Goal: Task Accomplishment & Management: Use online tool/utility

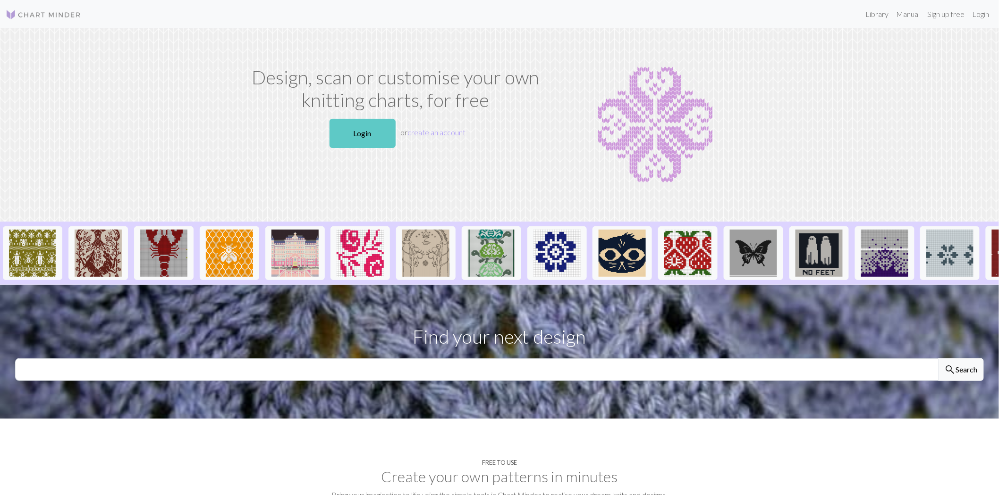
click at [367, 129] on link "Login" at bounding box center [362, 133] width 66 height 29
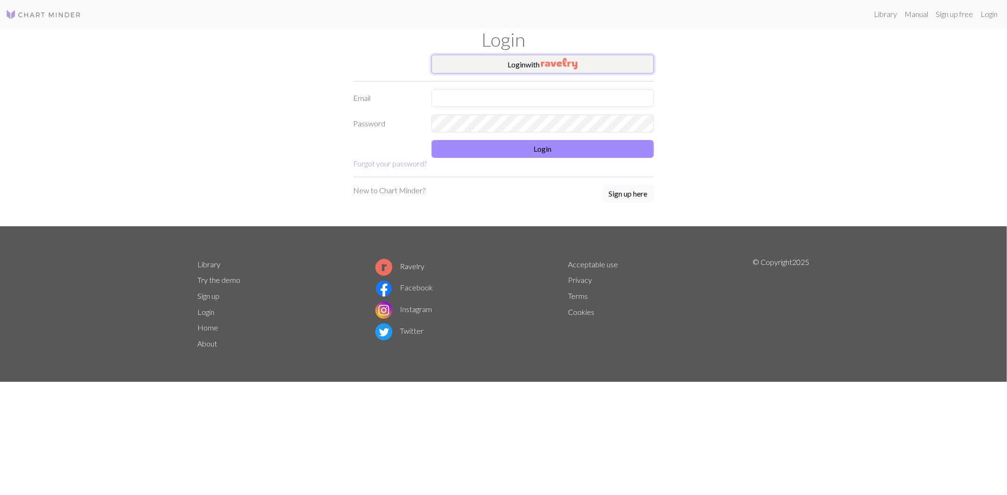
click at [527, 60] on button "Login with" at bounding box center [542, 64] width 222 height 19
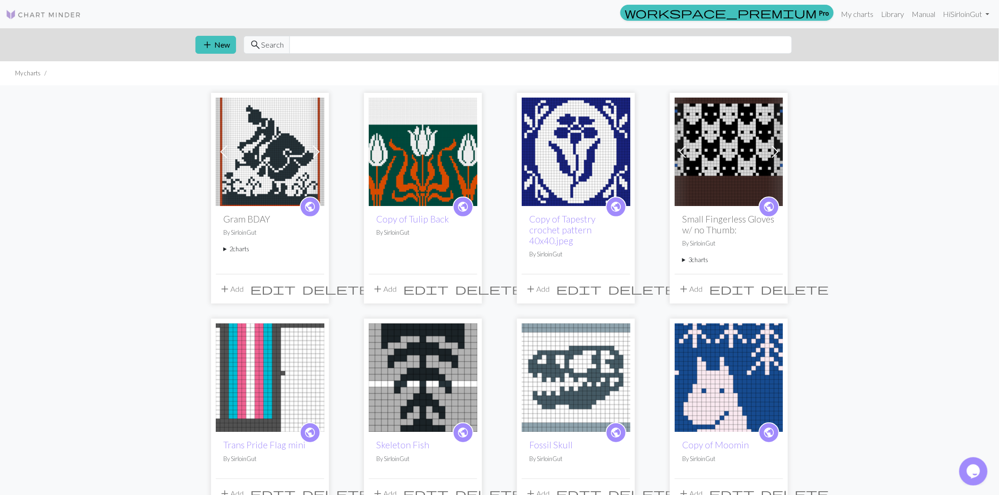
click at [263, 134] on img at bounding box center [270, 152] width 109 height 109
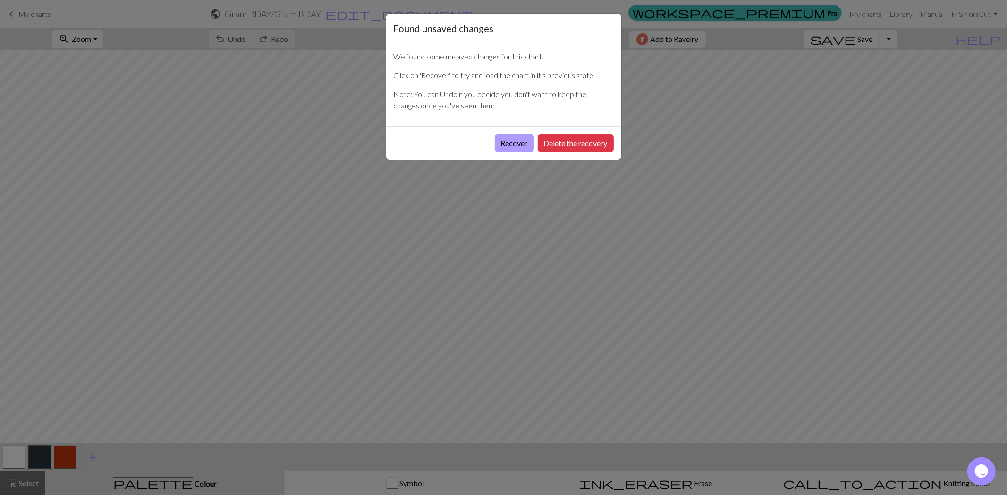
click at [521, 145] on button "Recover" at bounding box center [514, 143] width 39 height 18
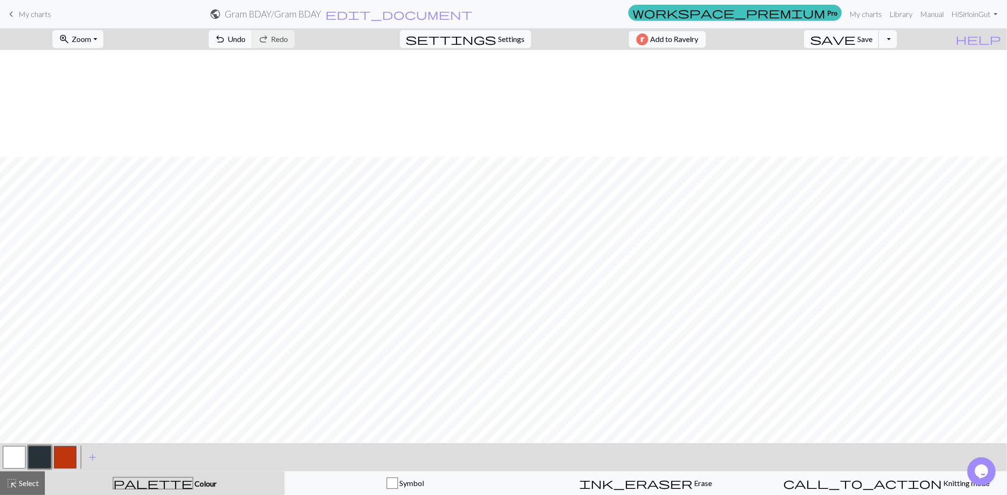
scroll to position [157, 0]
click at [7, 14] on span "keyboard_arrow_left" at bounding box center [11, 14] width 11 height 13
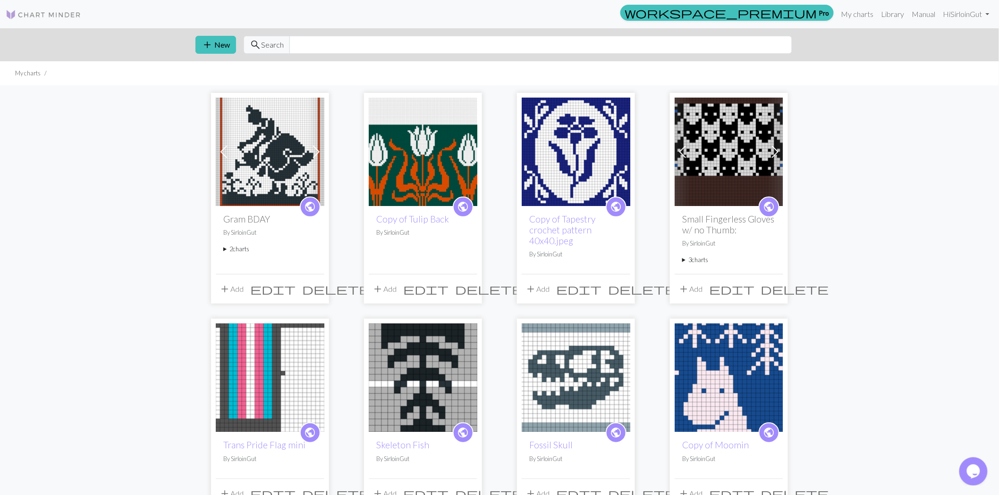
click at [320, 151] on span at bounding box center [316, 151] width 15 height 15
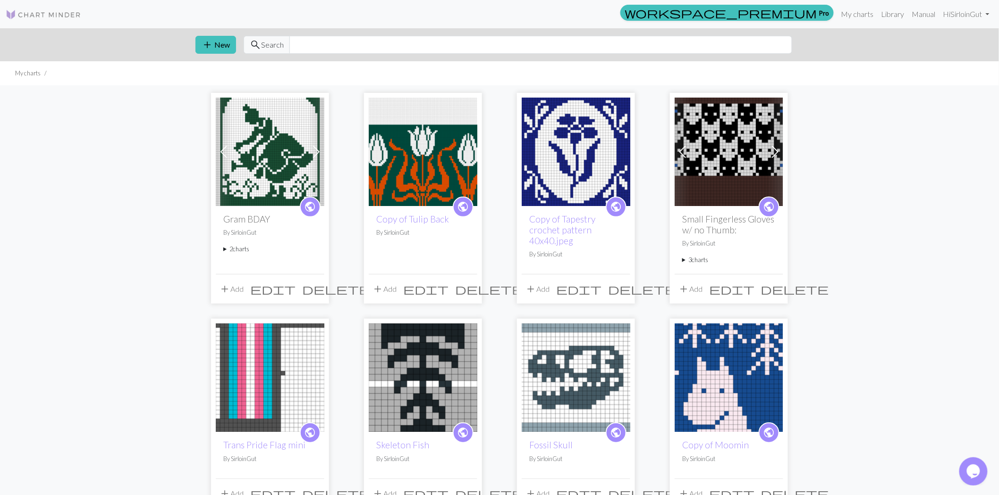
click at [265, 156] on img at bounding box center [270, 152] width 109 height 109
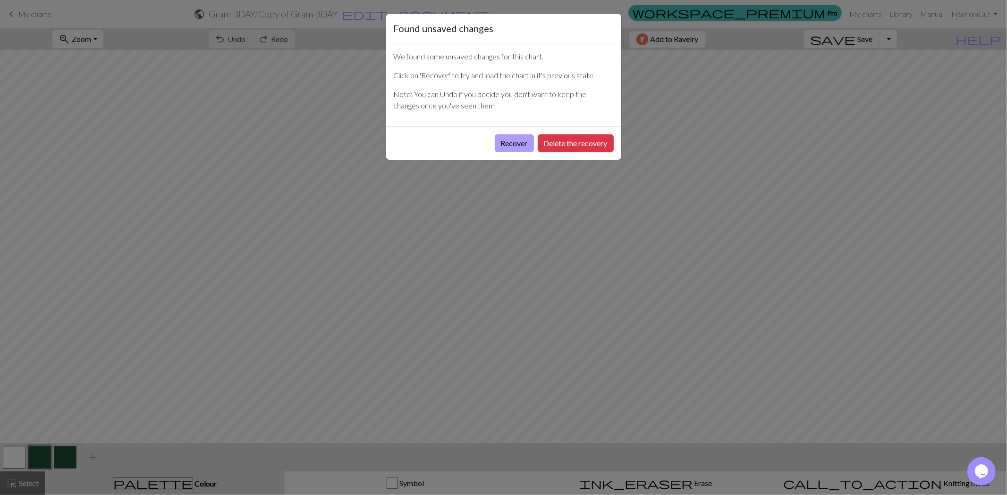
click at [508, 148] on button "Recover" at bounding box center [514, 143] width 39 height 18
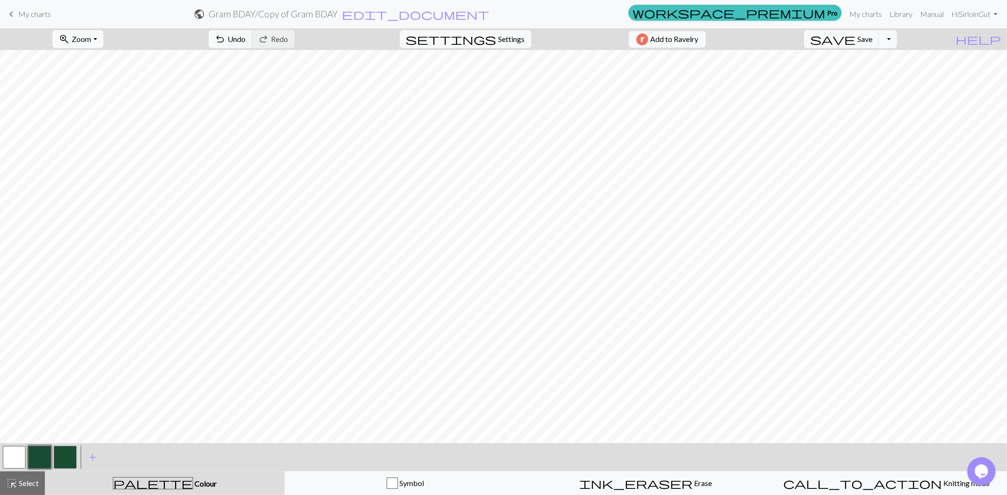
click at [103, 43] on button "zoom_in Zoom Zoom" at bounding box center [77, 39] width 50 height 18
click at [111, 61] on button "Fit all" at bounding box center [90, 59] width 75 height 15
click at [36, 484] on span "Select" at bounding box center [27, 483] width 21 height 9
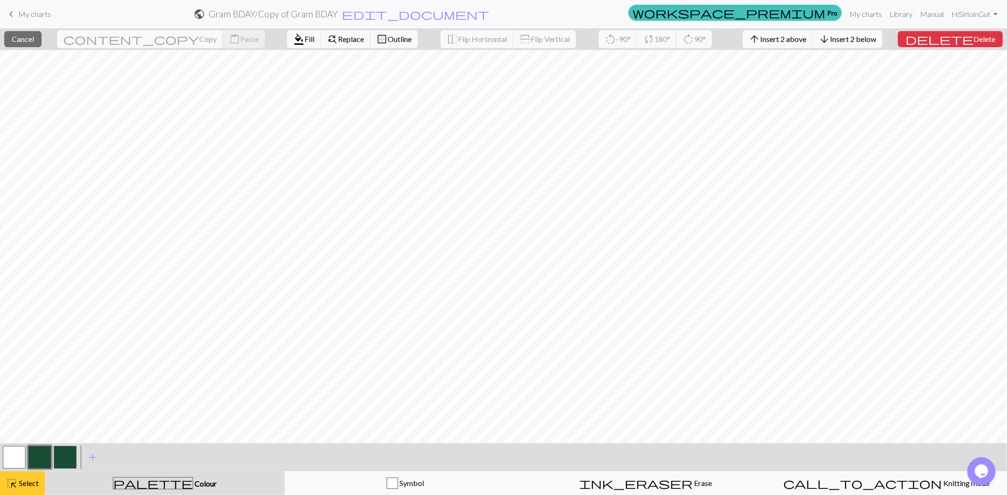
click at [17, 492] on button "highlight_alt Select Select" at bounding box center [22, 484] width 45 height 24
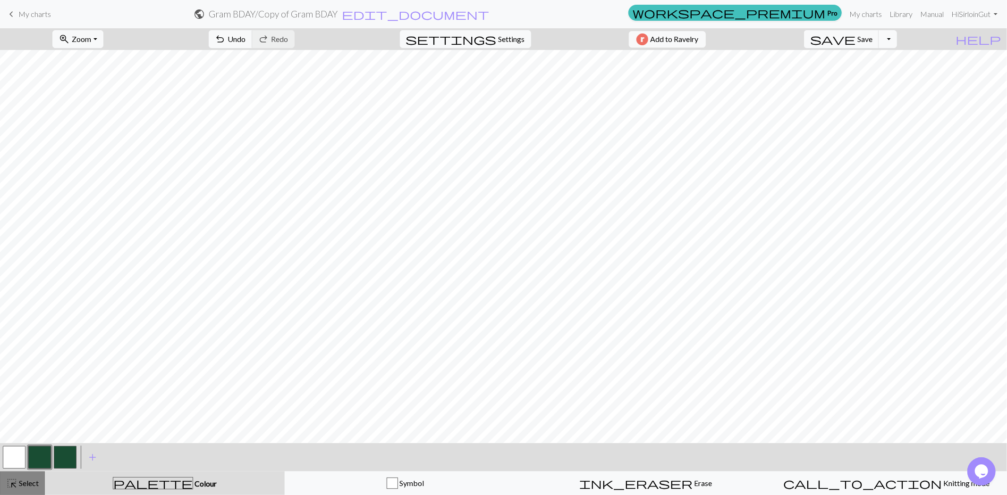
click at [26, 488] on div "highlight_alt Select Select" at bounding box center [22, 483] width 33 height 11
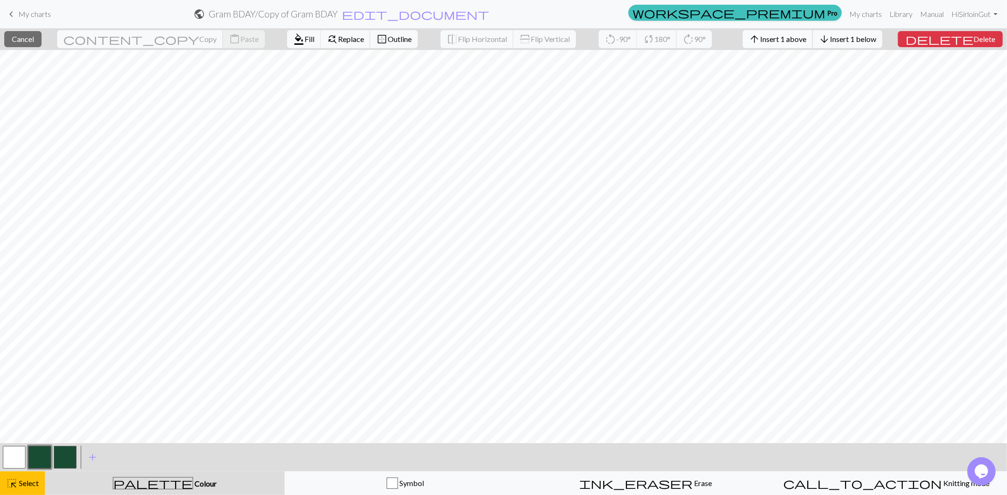
click at [813, 44] on button "arrow_upward Insert 1 above" at bounding box center [777, 39] width 70 height 18
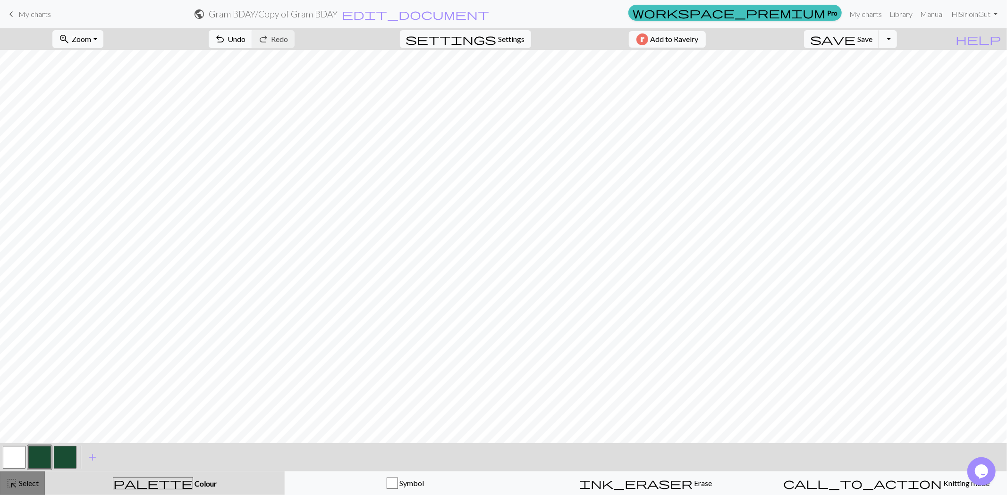
click at [29, 483] on span "Select" at bounding box center [27, 483] width 21 height 9
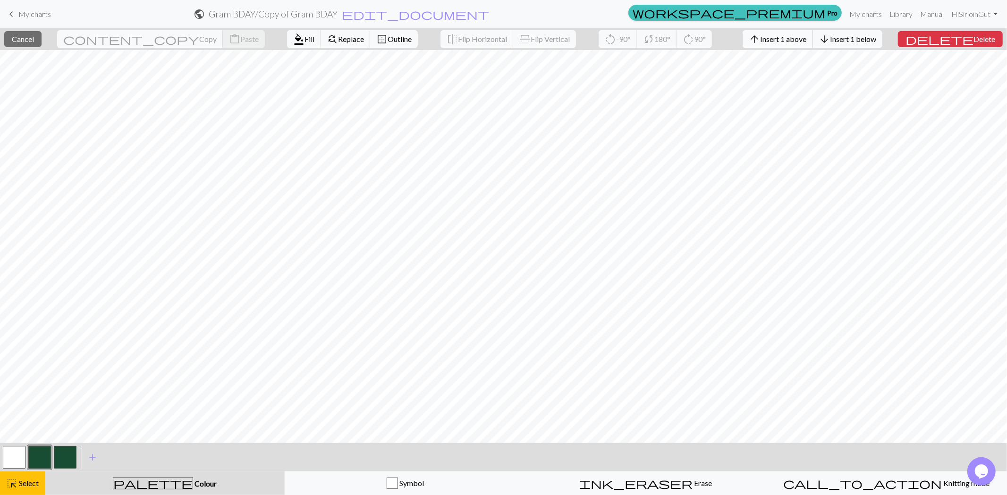
click at [806, 40] on span "Insert 1 above" at bounding box center [783, 38] width 46 height 9
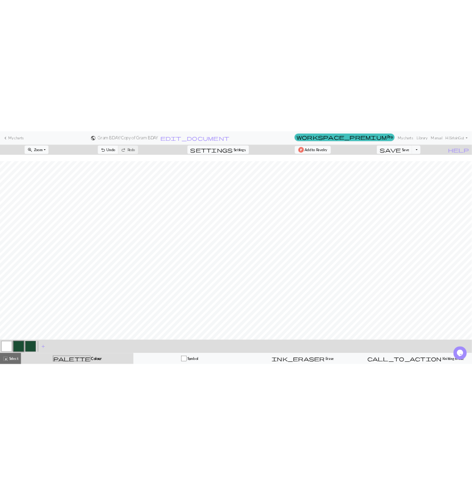
scroll to position [13, 0]
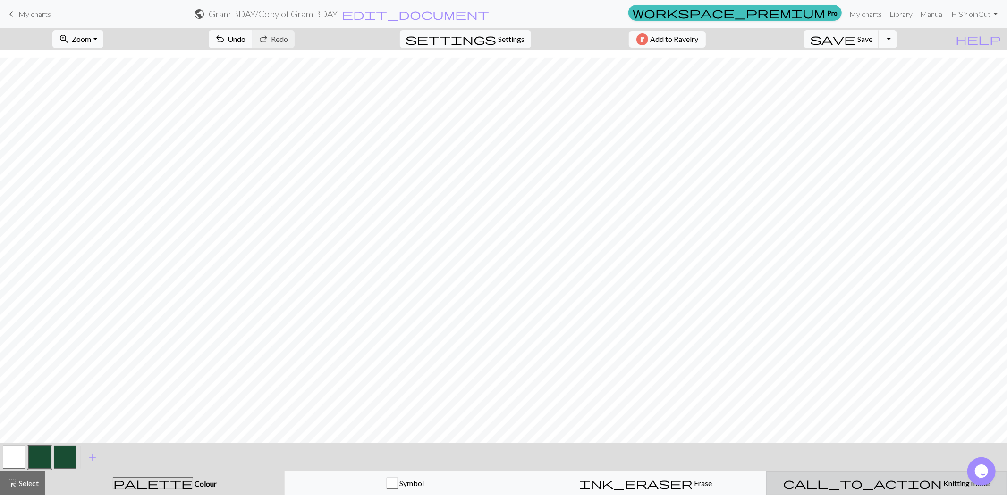
click at [942, 487] on span "Knitting mode" at bounding box center [966, 483] width 48 height 9
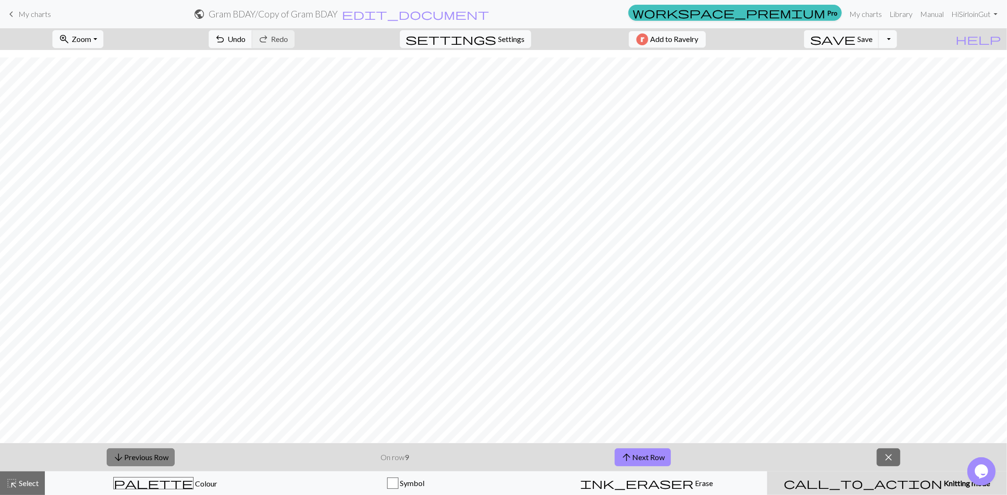
click at [151, 459] on button "arrow_downward Previous Row" at bounding box center [141, 458] width 68 height 18
click at [150, 459] on button "arrow_downward Previous Row" at bounding box center [141, 458] width 68 height 18
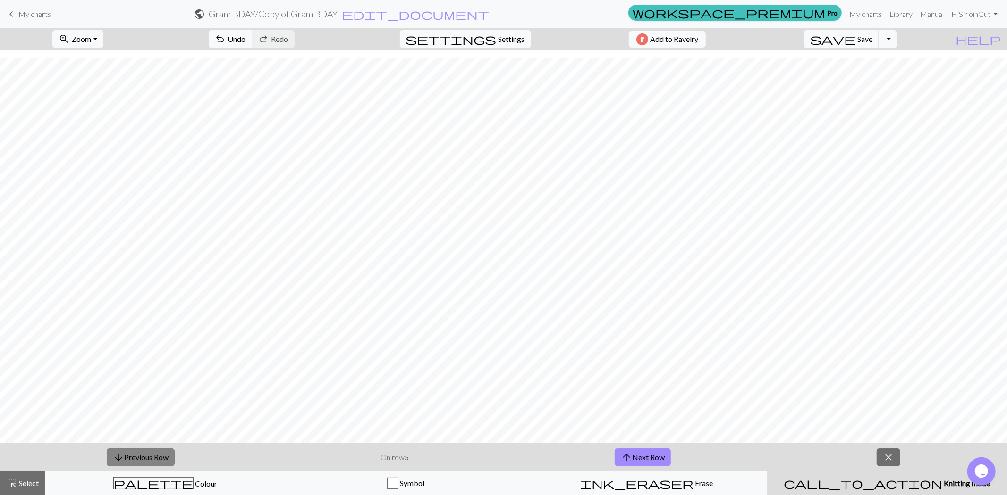
click at [150, 459] on button "arrow_downward Previous Row" at bounding box center [141, 458] width 68 height 18
click at [149, 459] on button "arrow_downward Previous Row" at bounding box center [141, 458] width 68 height 18
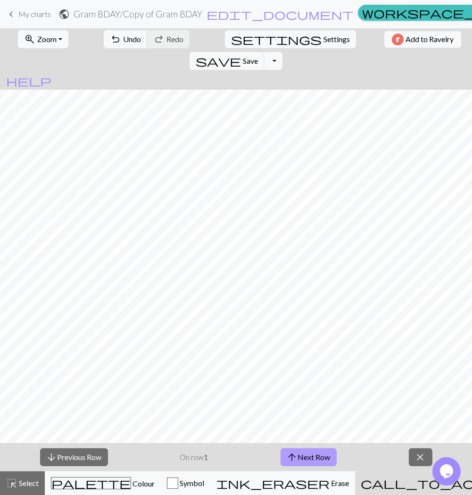
click at [319, 455] on button "arrow_upward Next Row" at bounding box center [309, 457] width 56 height 18
click at [313, 453] on button "arrow_upward Next Row" at bounding box center [309, 457] width 56 height 18
click at [409, 451] on button "close" at bounding box center [421, 457] width 24 height 18
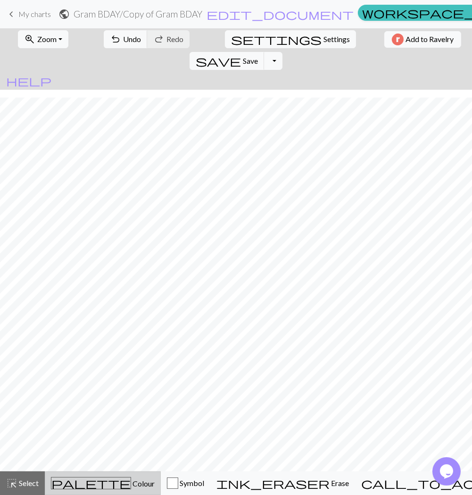
scroll to position [8, 0]
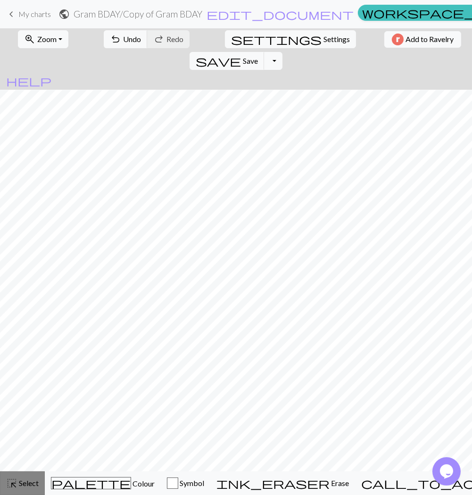
click at [38, 480] on span "Select" at bounding box center [27, 482] width 21 height 9
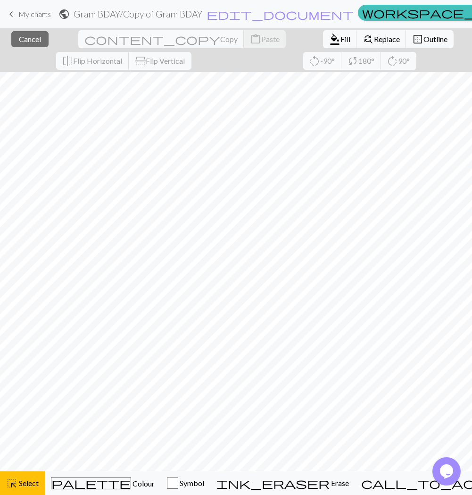
scroll to position [0, 0]
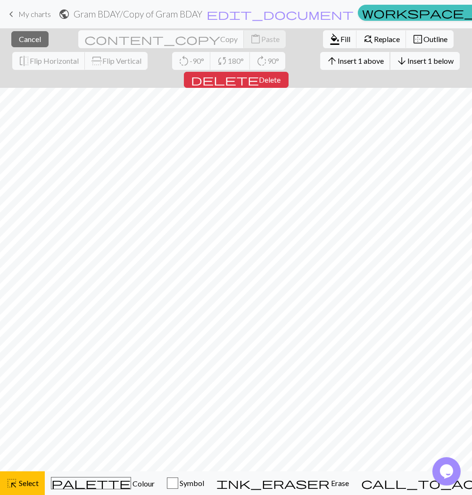
click at [338, 59] on span "Insert 1 above" at bounding box center [361, 60] width 46 height 9
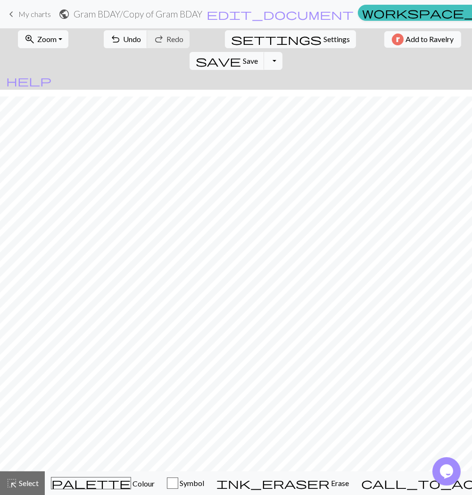
scroll to position [8, 0]
click at [17, 486] on span "Select" at bounding box center [27, 482] width 21 height 9
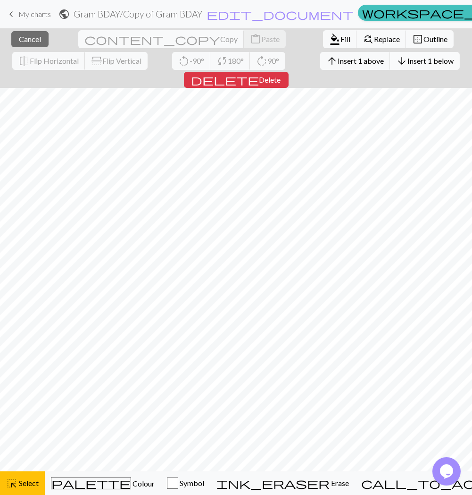
click at [408, 63] on span "Insert 1 below" at bounding box center [431, 60] width 46 height 9
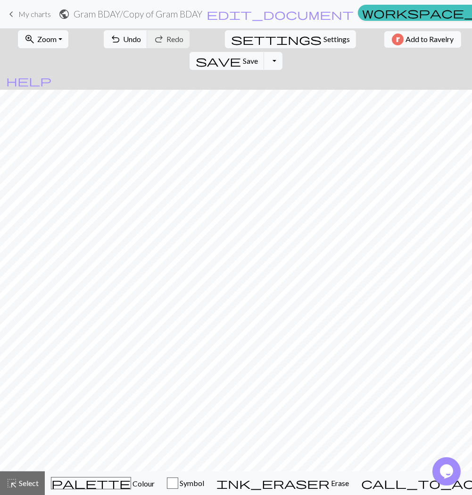
scroll to position [0, 0]
click at [387, 482] on div "call_to_action Knitting mode Knitting mode" at bounding box center [464, 482] width 206 height 11
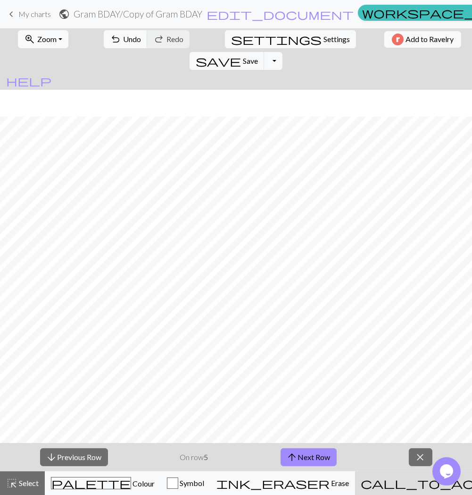
scroll to position [26, 0]
click at [92, 457] on button "arrow_downward Previous Row" at bounding box center [74, 457] width 68 height 18
click at [426, 458] on span "close" at bounding box center [420, 456] width 11 height 13
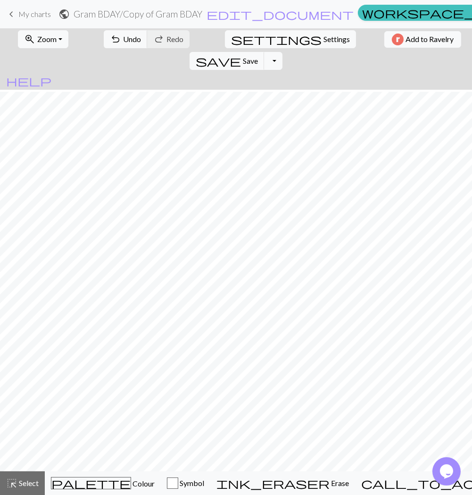
scroll to position [8, 0]
click at [388, 479] on div "call_to_action Knitting mode Knitting mode" at bounding box center [464, 482] width 206 height 11
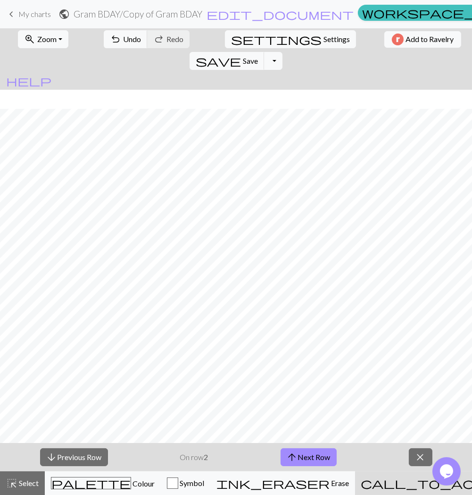
scroll to position [26, 0]
click at [88, 453] on button "arrow_downward Previous Row" at bounding box center [74, 457] width 68 height 18
click at [325, 455] on button "arrow_upward Next Row" at bounding box center [309, 457] width 56 height 18
click at [294, 449] on button "arrow_upward Next Row" at bounding box center [309, 457] width 56 height 18
click at [324, 454] on button "arrow_upward Next Row" at bounding box center [309, 457] width 56 height 18
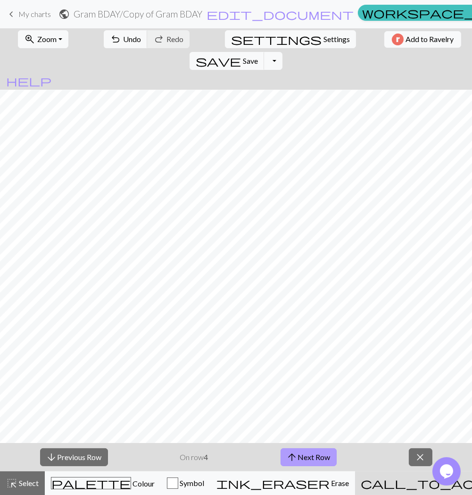
click at [323, 458] on button "arrow_upward Next Row" at bounding box center [309, 457] width 56 height 18
click at [299, 455] on button "arrow_upward Next Row" at bounding box center [309, 457] width 56 height 18
drag, startPoint x: 314, startPoint y: 456, endPoint x: 342, endPoint y: 456, distance: 28.3
click at [314, 456] on button "arrow_upward Next Row" at bounding box center [309, 457] width 56 height 18
click at [314, 454] on button "arrow_upward Next Row" at bounding box center [309, 457] width 56 height 18
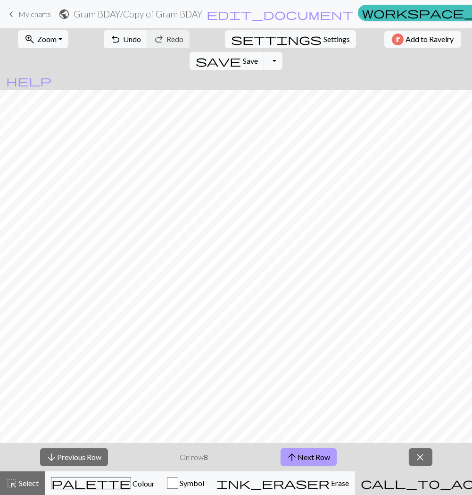
click at [324, 458] on button "arrow_upward Next Row" at bounding box center [309, 457] width 56 height 18
click at [68, 447] on div "arrow_downward Previous Row On row 9 arrow_upward Next Row close" at bounding box center [236, 457] width 472 height 28
click at [71, 452] on button "arrow_downward Previous Row" at bounding box center [74, 457] width 68 height 18
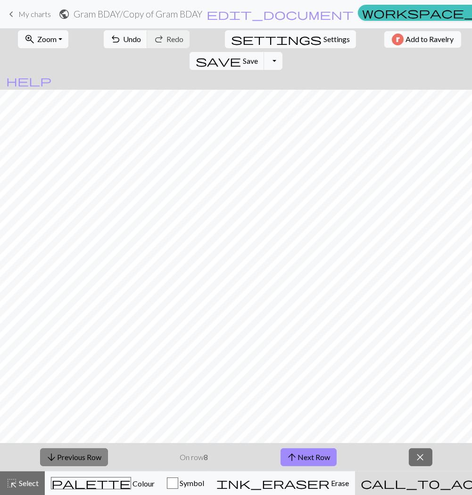
click at [71, 452] on button "arrow_downward Previous Row" at bounding box center [74, 457] width 68 height 18
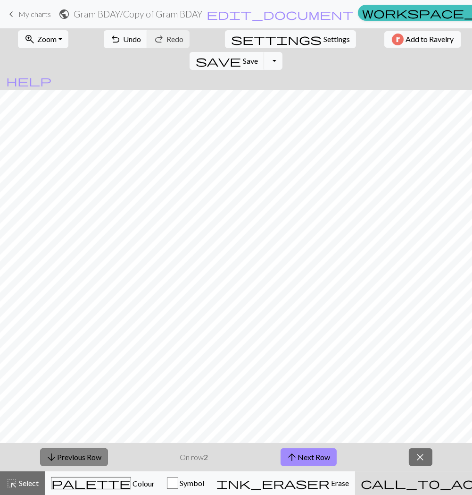
click at [71, 452] on button "arrow_downward Previous Row" at bounding box center [74, 457] width 68 height 18
click at [316, 457] on button "arrow_upward Next Row" at bounding box center [309, 457] width 56 height 18
click at [322, 459] on button "arrow_upward Next Row" at bounding box center [309, 457] width 56 height 18
drag, startPoint x: 307, startPoint y: 456, endPoint x: 375, endPoint y: 437, distance: 70.4
click at [307, 456] on button "arrow_upward Next Row" at bounding box center [309, 457] width 56 height 18
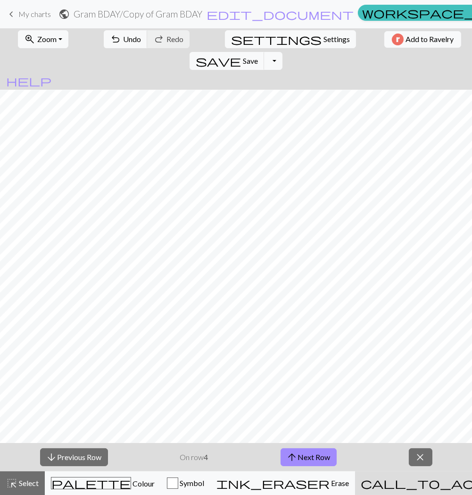
drag, startPoint x: 302, startPoint y: 457, endPoint x: 278, endPoint y: 452, distance: 24.6
click at [302, 457] on button "arrow_upward Next Row" at bounding box center [309, 457] width 56 height 18
click at [316, 458] on button "arrow_upward Next Row" at bounding box center [309, 457] width 56 height 18
click at [419, 456] on span "close" at bounding box center [420, 456] width 11 height 13
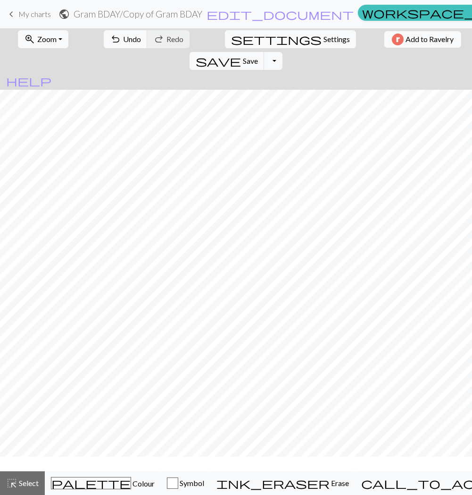
scroll to position [0, 0]
click at [116, 478] on div "palette Colour Colour" at bounding box center [103, 483] width 104 height 12
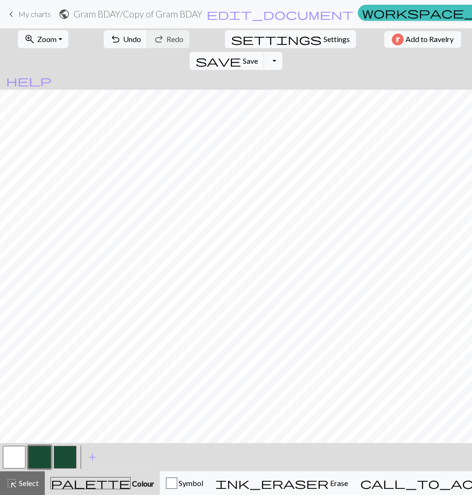
click at [21, 453] on button "button" at bounding box center [14, 456] width 23 height 23
click at [20, 453] on button "button" at bounding box center [14, 456] width 23 height 23
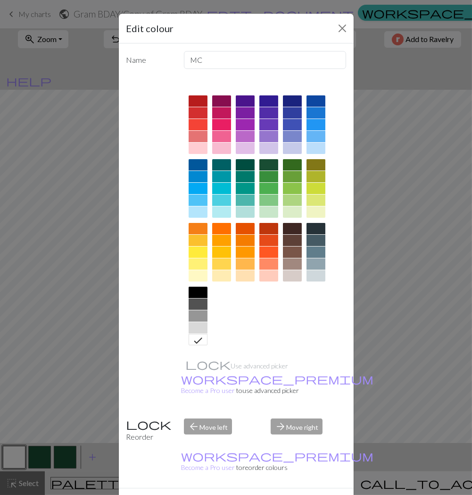
click at [197, 317] on div at bounding box center [198, 315] width 19 height 11
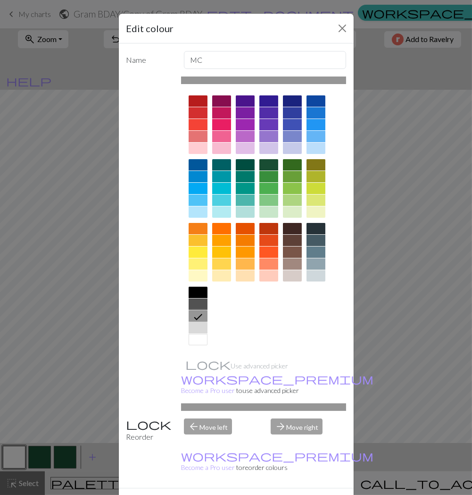
click at [289, 495] on button "Done" at bounding box center [293, 504] width 30 height 18
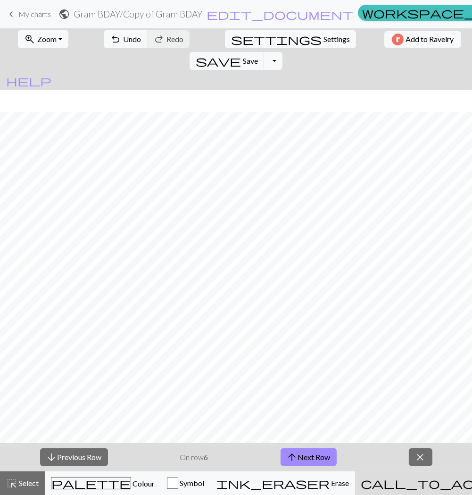
scroll to position [26, 0]
click at [317, 456] on button "arrow_upward Next Row" at bounding box center [309, 457] width 56 height 18
